Goal: Task Accomplishment & Management: Complete application form

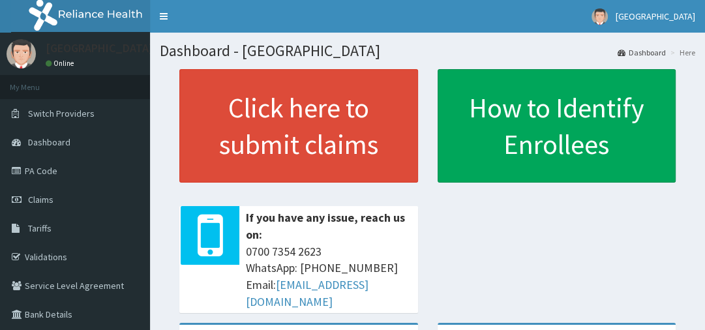
click at [50, 175] on link "PA Code" at bounding box center [75, 171] width 150 height 29
click at [63, 194] on link "Claims" at bounding box center [75, 199] width 150 height 29
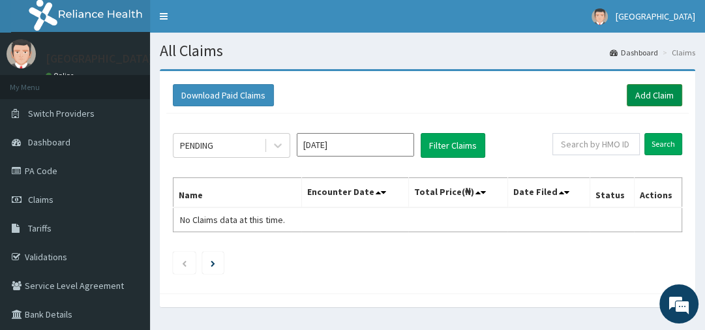
click at [662, 95] on link "Add Claim" at bounding box center [654, 95] width 55 height 22
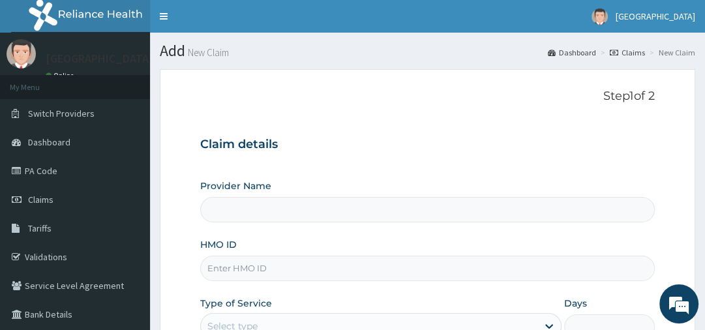
type input "[GEOGRAPHIC_DATA]"
click at [216, 266] on input "HMO ID" at bounding box center [427, 268] width 454 height 25
paste input "FMN/10092/B"
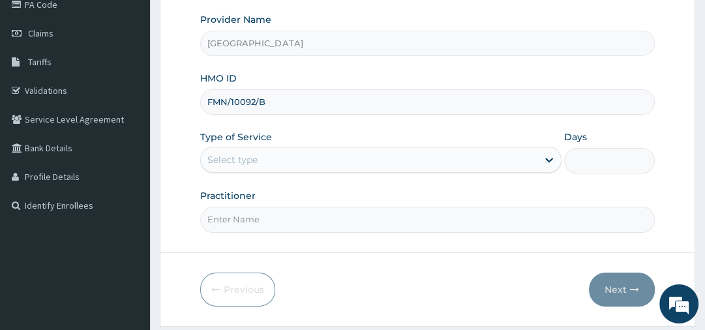
scroll to position [204, 0]
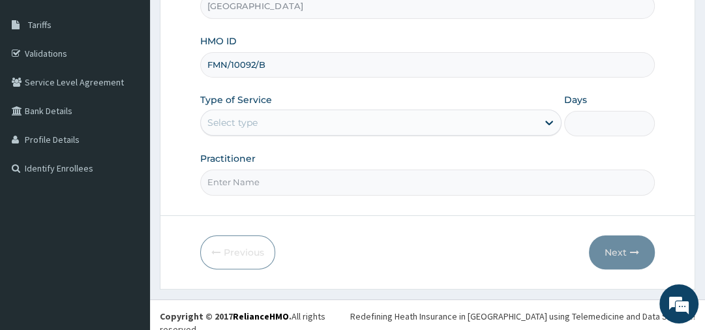
type input "FMN/10092/B"
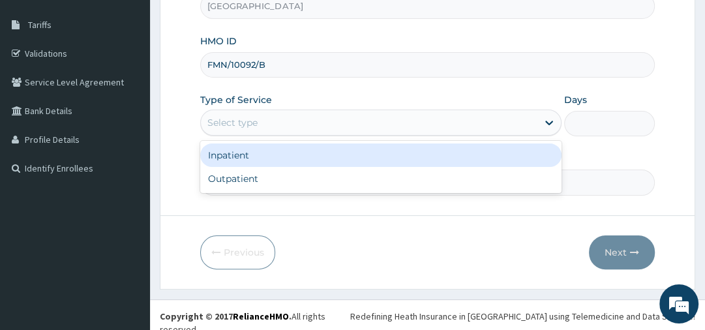
click at [428, 123] on div "Select type" at bounding box center [369, 122] width 337 height 21
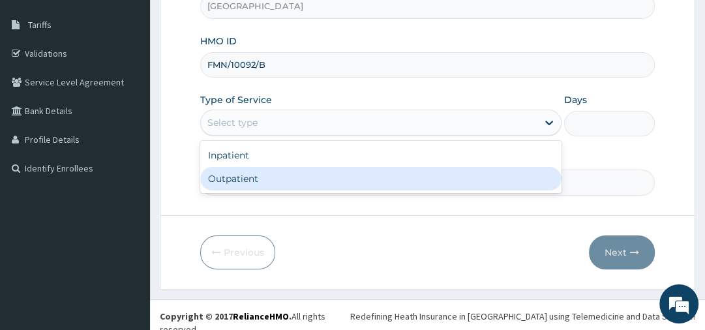
click at [350, 188] on div "Outpatient" at bounding box center [381, 178] width 362 height 23
type input "1"
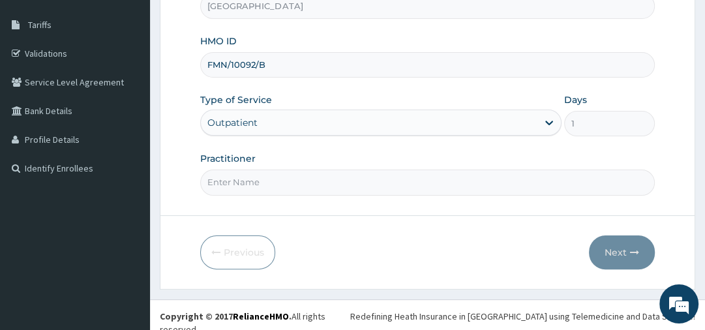
click at [285, 177] on input "Practitioner" at bounding box center [427, 182] width 454 height 25
type input "DR.SAID"
click at [606, 256] on button "Next" at bounding box center [622, 253] width 66 height 34
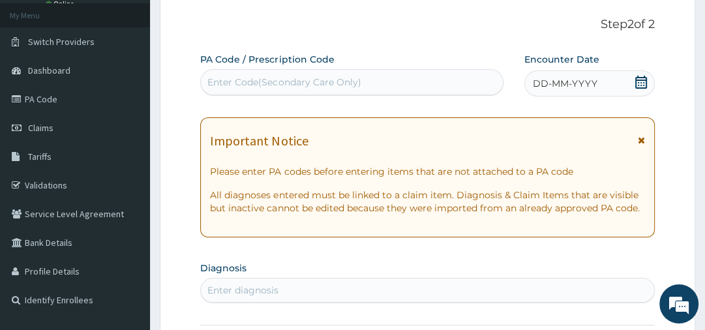
scroll to position [57, 0]
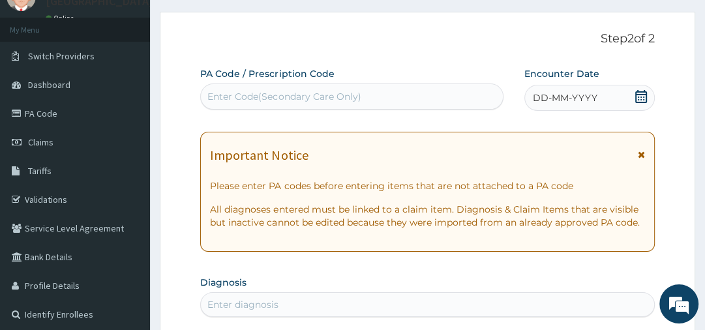
click at [271, 90] on div "Enter Code(Secondary Care Only)" at bounding box center [284, 96] width 153 height 13
paste input "PA/9E8418"
type input "PA/9E8418"
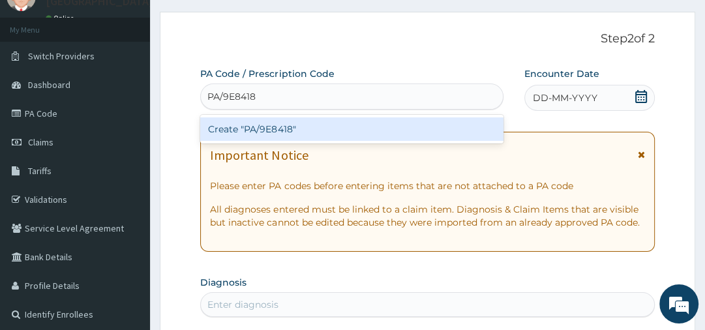
click at [326, 123] on div "Create "PA/9E8418"" at bounding box center [351, 128] width 303 height 23
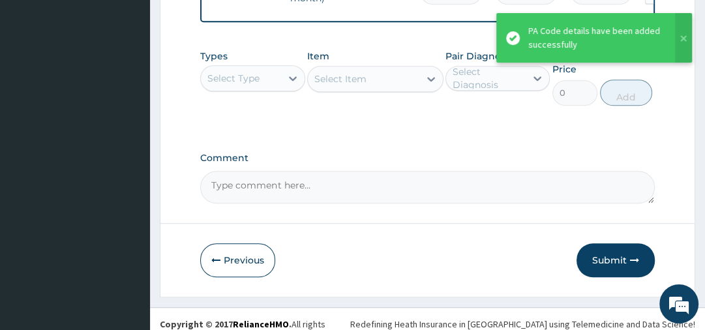
scroll to position [702, 0]
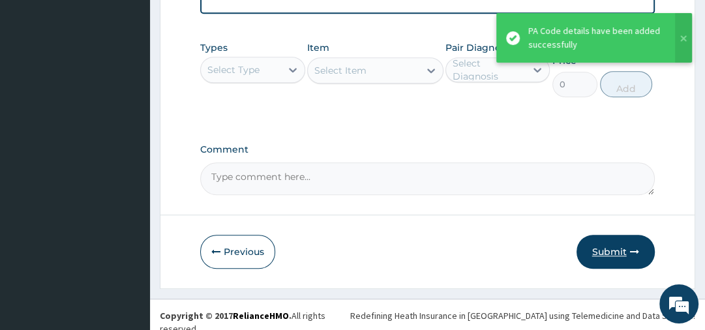
click at [630, 240] on button "Submit" at bounding box center [616, 252] width 78 height 34
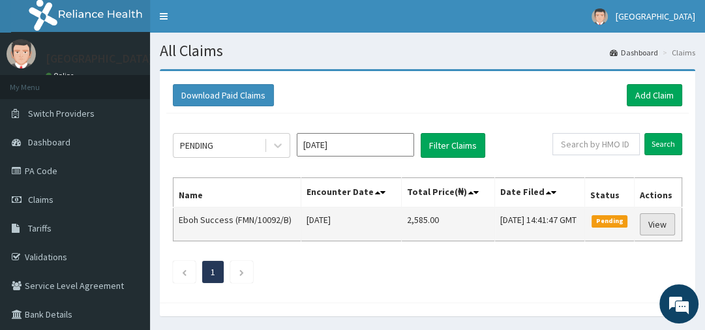
click at [660, 234] on link "View" at bounding box center [657, 224] width 35 height 22
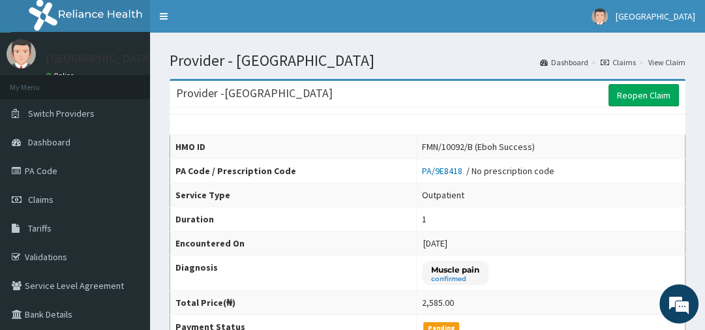
click at [647, 82] on div "Provider - [GEOGRAPHIC_DATA] Reopen Claim" at bounding box center [428, 94] width 516 height 27
click at [645, 87] on link "Reopen Claim" at bounding box center [644, 95] width 70 height 22
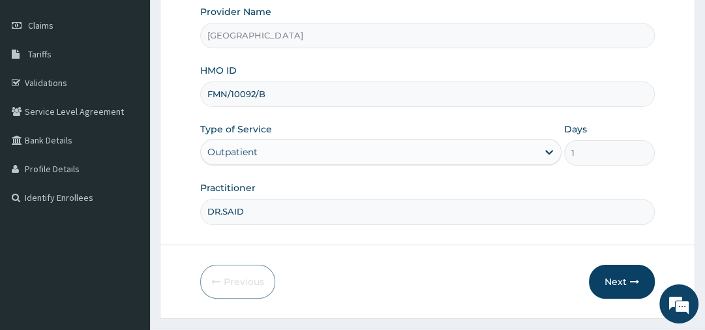
scroll to position [188, 0]
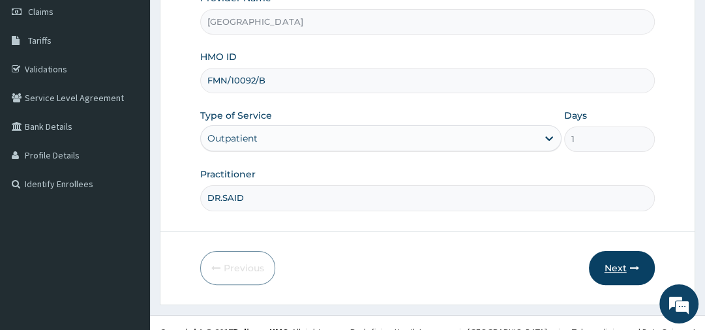
click at [611, 276] on button "Next" at bounding box center [622, 268] width 66 height 34
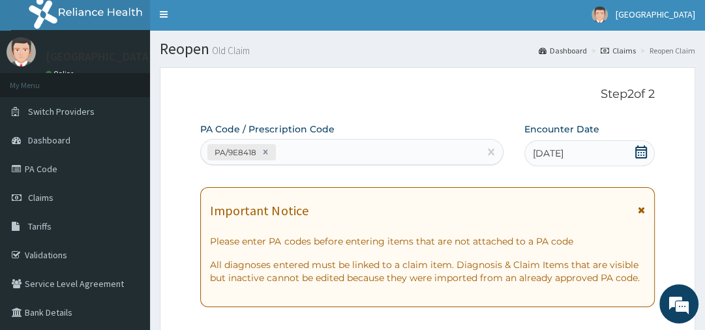
scroll to position [0, 0]
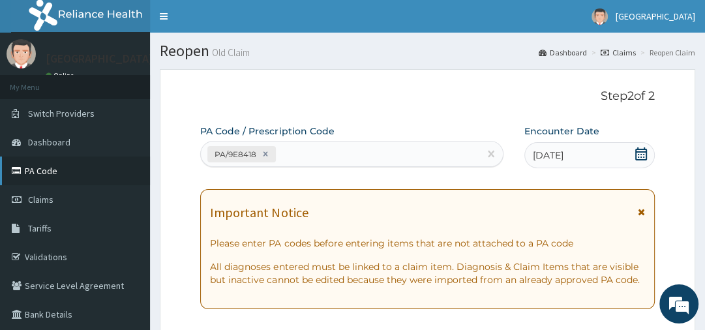
click at [33, 172] on link "PA Code" at bounding box center [75, 171] width 150 height 29
